Goal: Find specific page/section: Find specific page/section

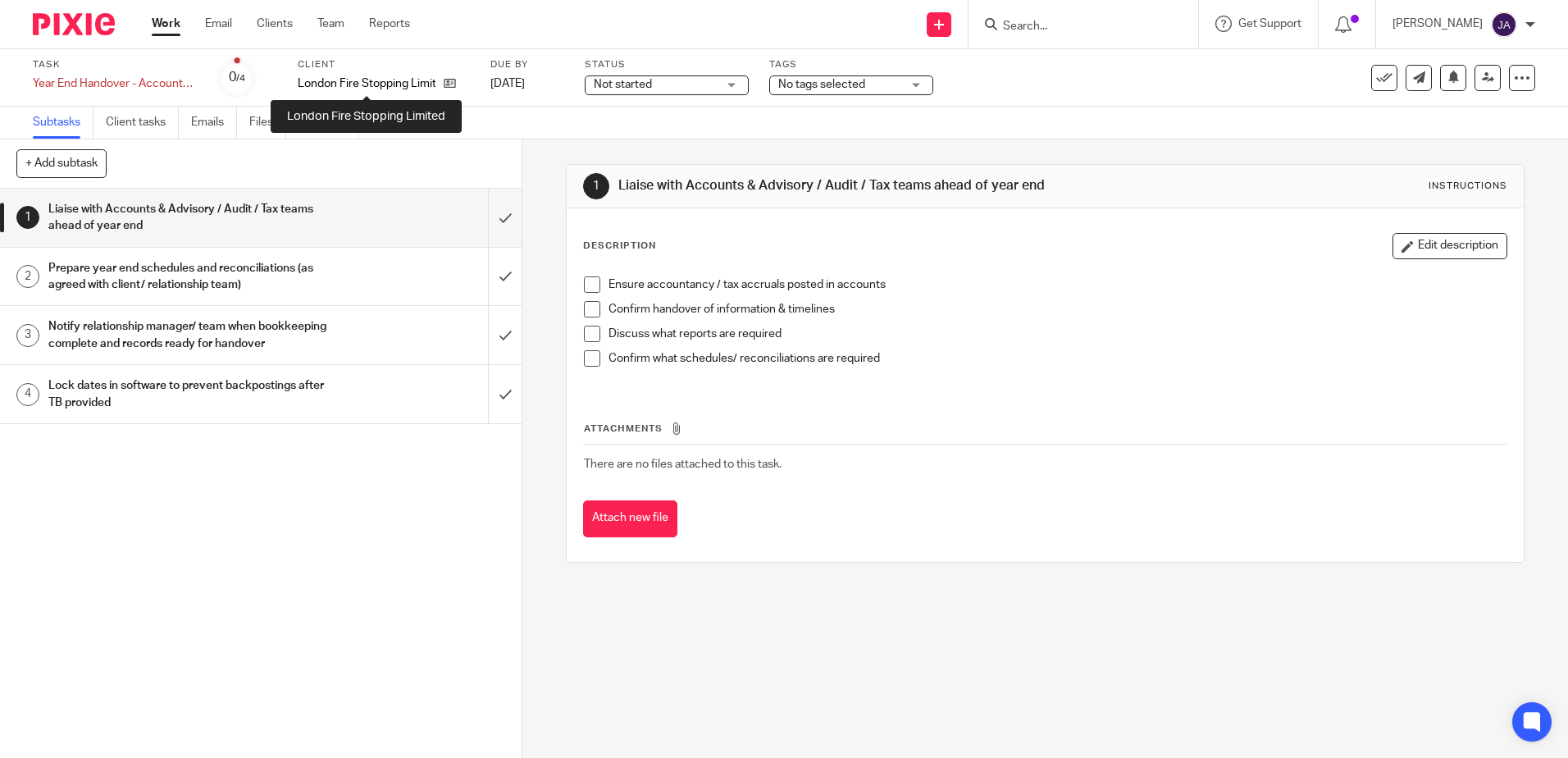
click at [426, 90] on p "London Fire Stopping Limited" at bounding box center [366, 83] width 137 height 16
click at [436, 82] on link at bounding box center [446, 83] width 20 height 16
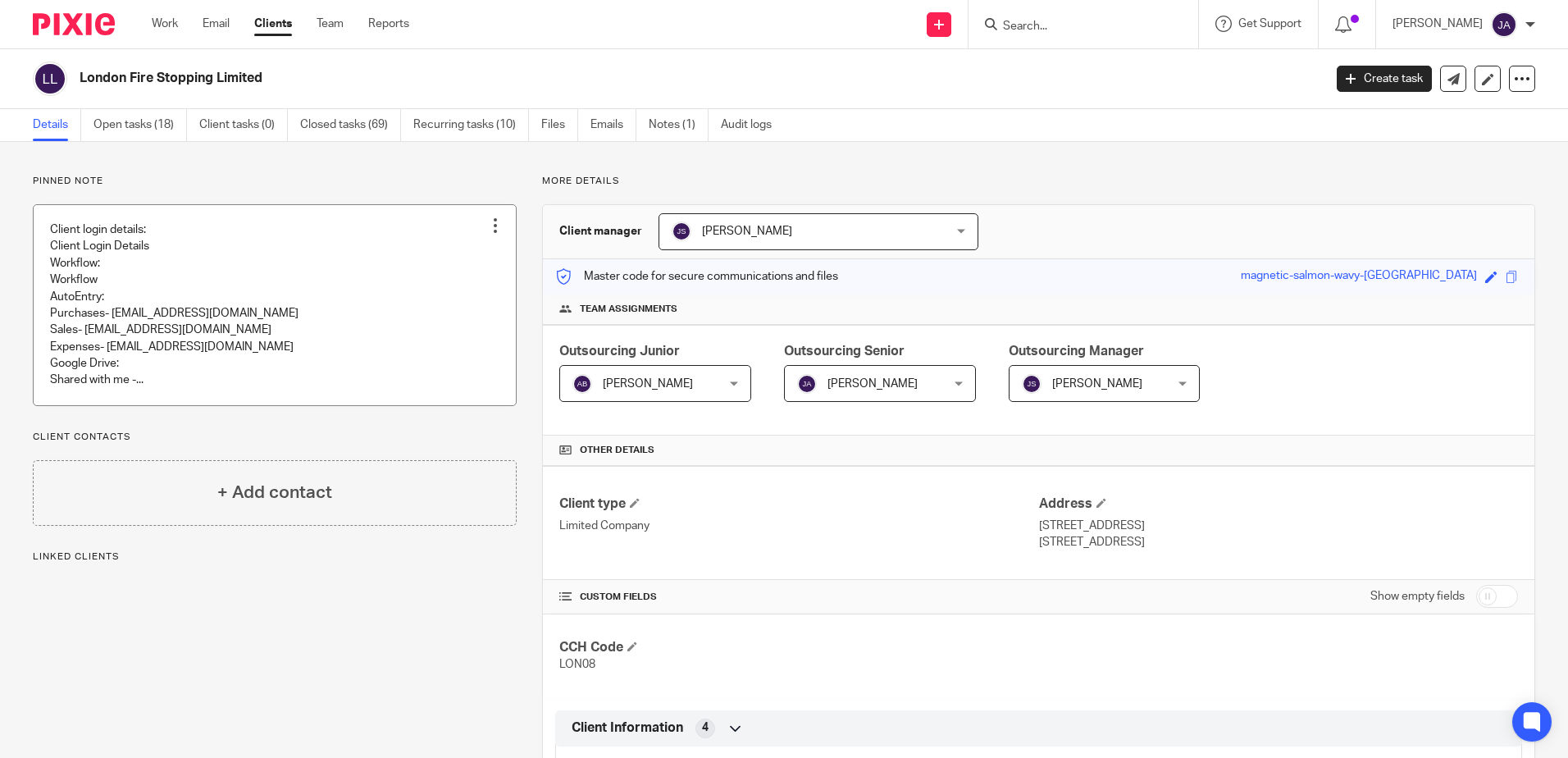
click at [176, 290] on link at bounding box center [275, 305] width 483 height 200
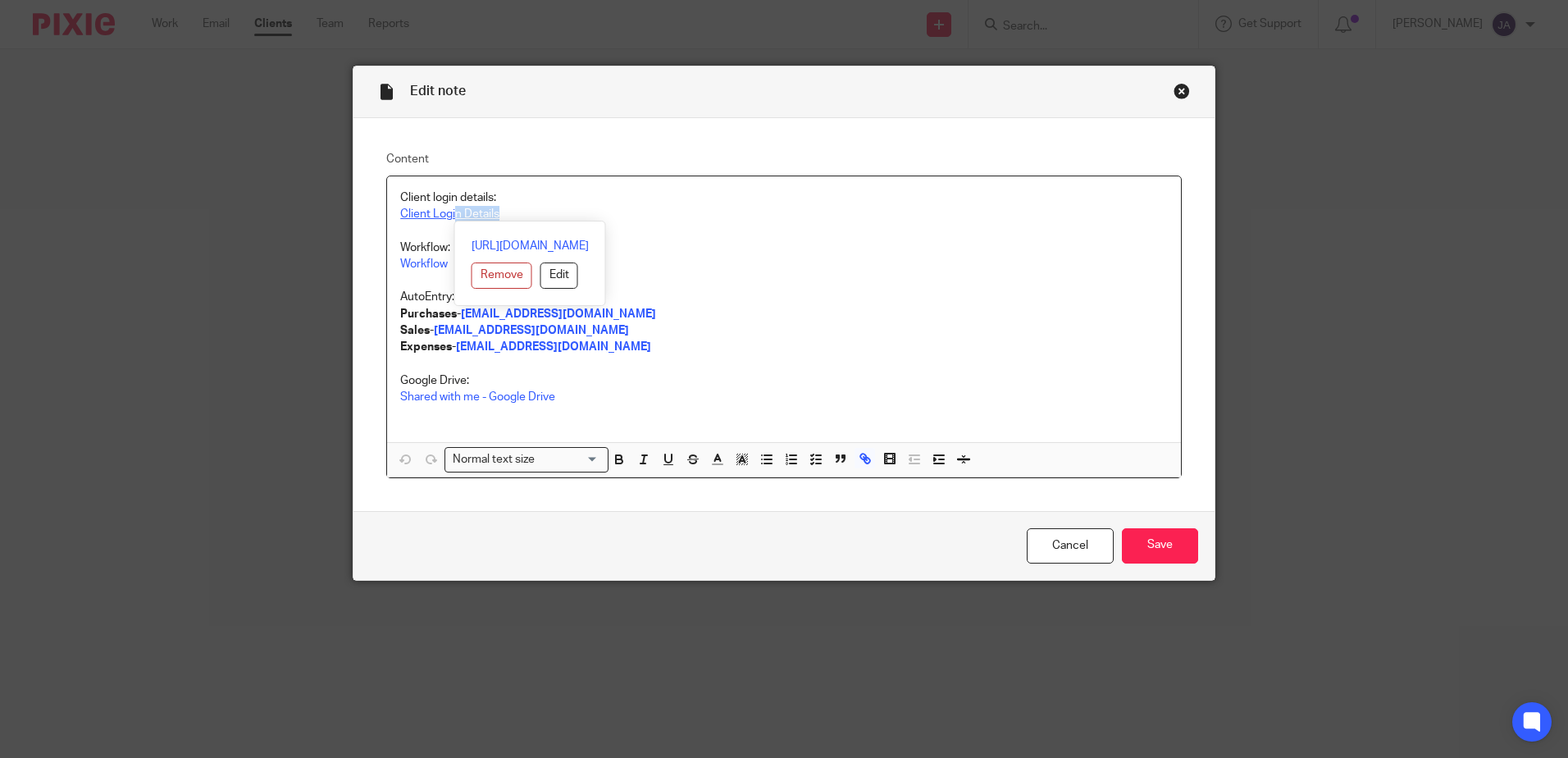
drag, startPoint x: 507, startPoint y: 215, endPoint x: 452, endPoint y: 210, distance: 55.2
click at [452, 210] on p "Client Login Details" at bounding box center [784, 214] width 767 height 16
click at [518, 245] on link "[URL][DOMAIN_NAME]" at bounding box center [547, 246] width 117 height 16
